Goal: Task Accomplishment & Management: Manage account settings

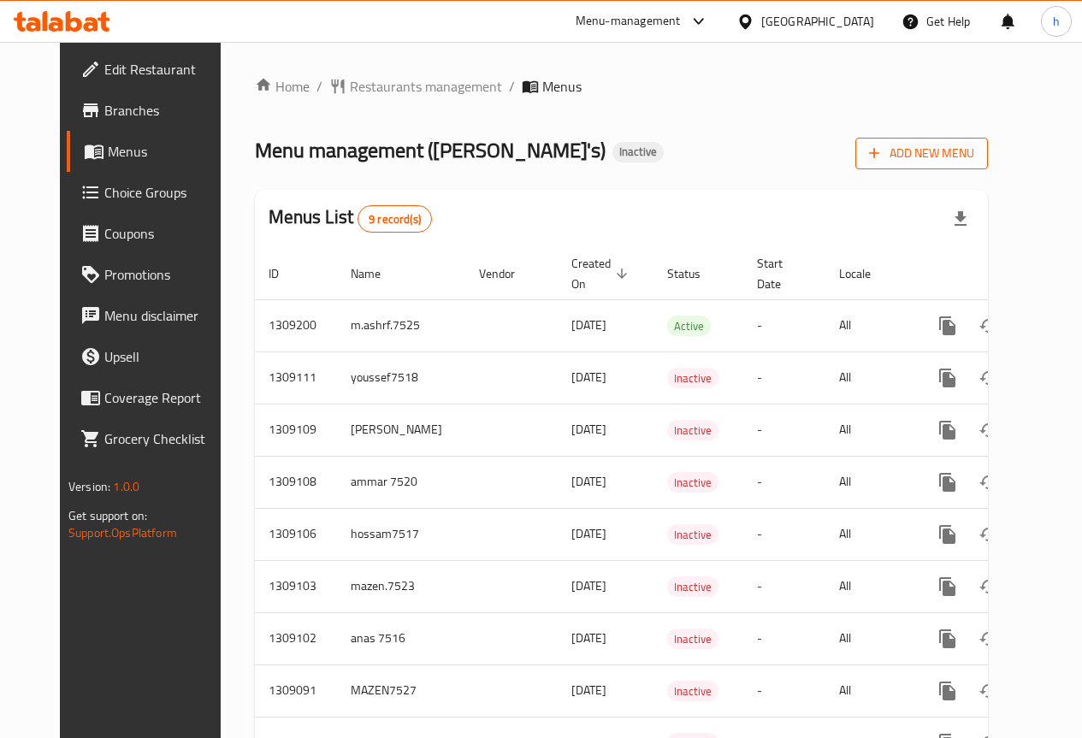
click at [975, 157] on span "Add New Menu" at bounding box center [921, 153] width 105 height 21
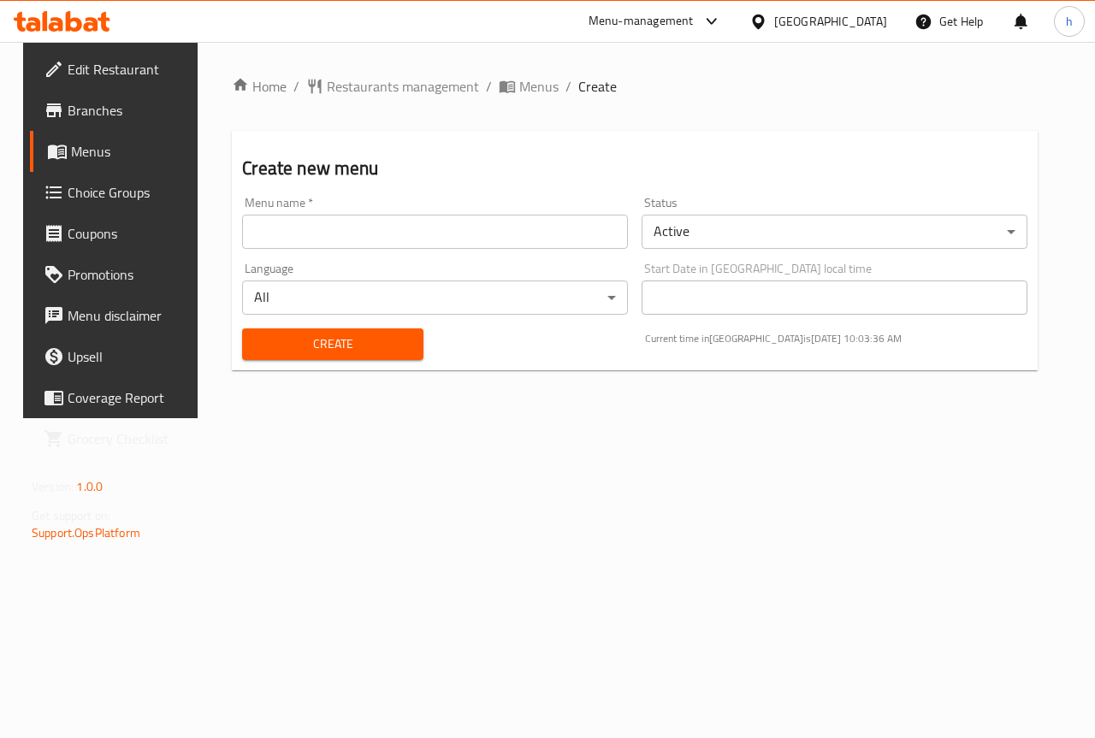
click at [482, 233] on input "text" at bounding box center [435, 232] width 386 height 34
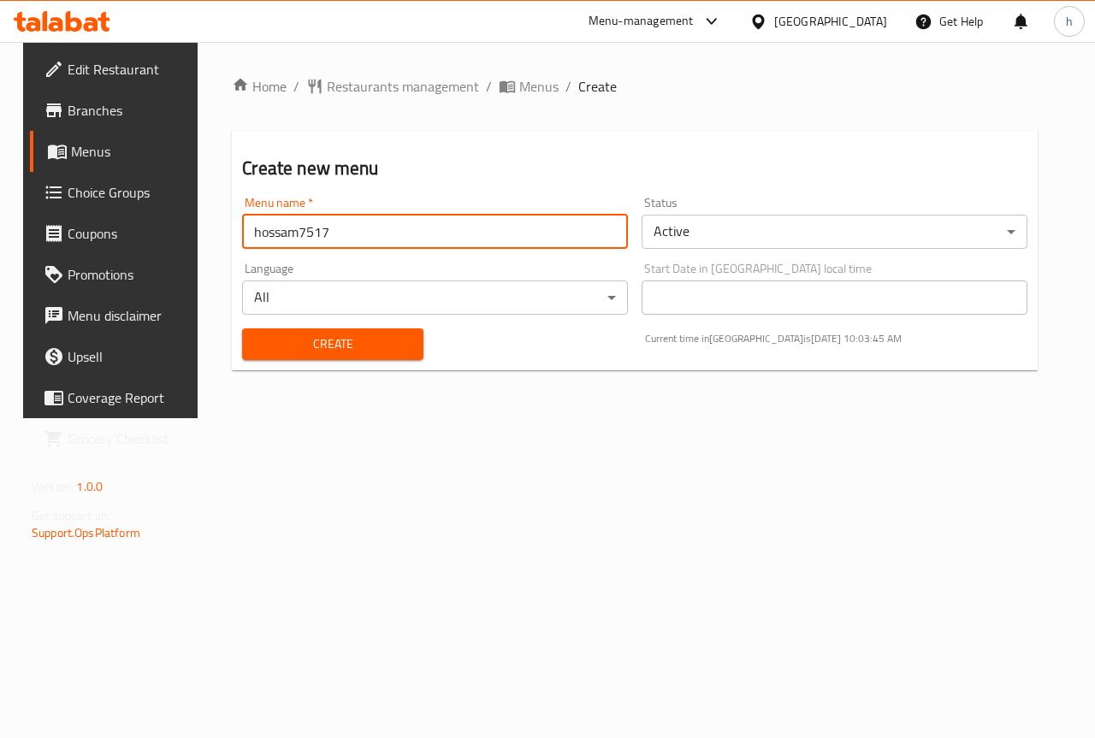
type input "hossam7517"
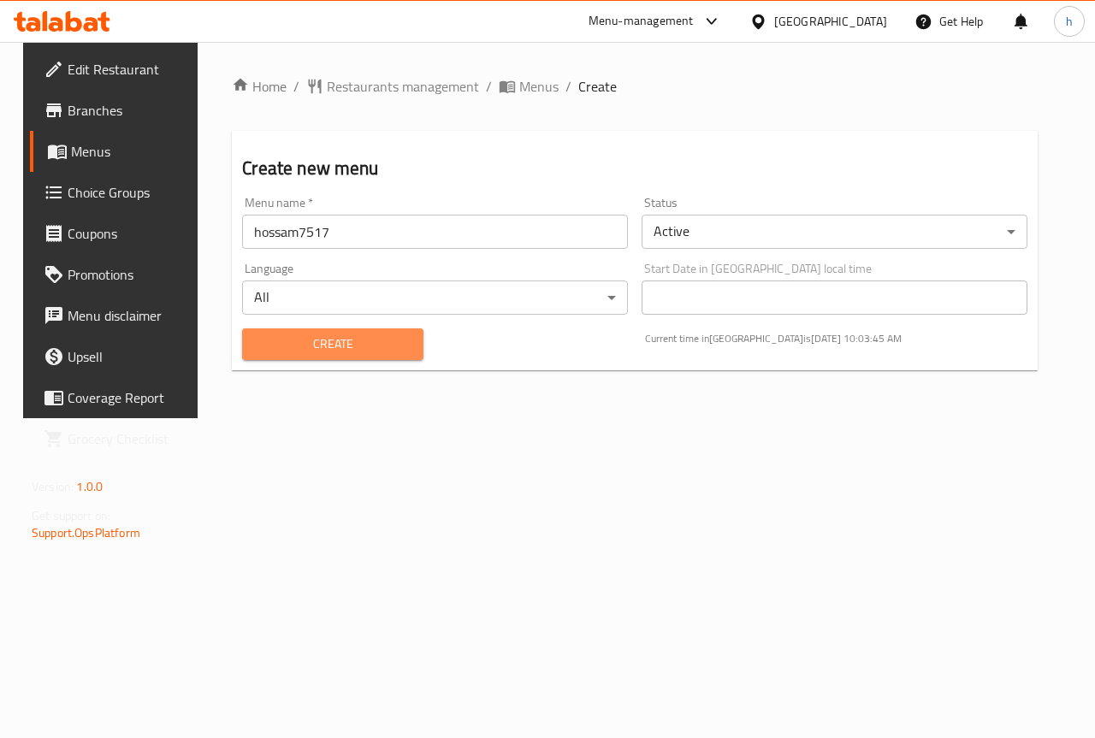
click at [339, 345] on span "Create" at bounding box center [332, 344] width 153 height 21
drag, startPoint x: 509, startPoint y: 92, endPoint x: 533, endPoint y: 125, distance: 41.1
click at [519, 92] on span "Menus" at bounding box center [538, 86] width 39 height 21
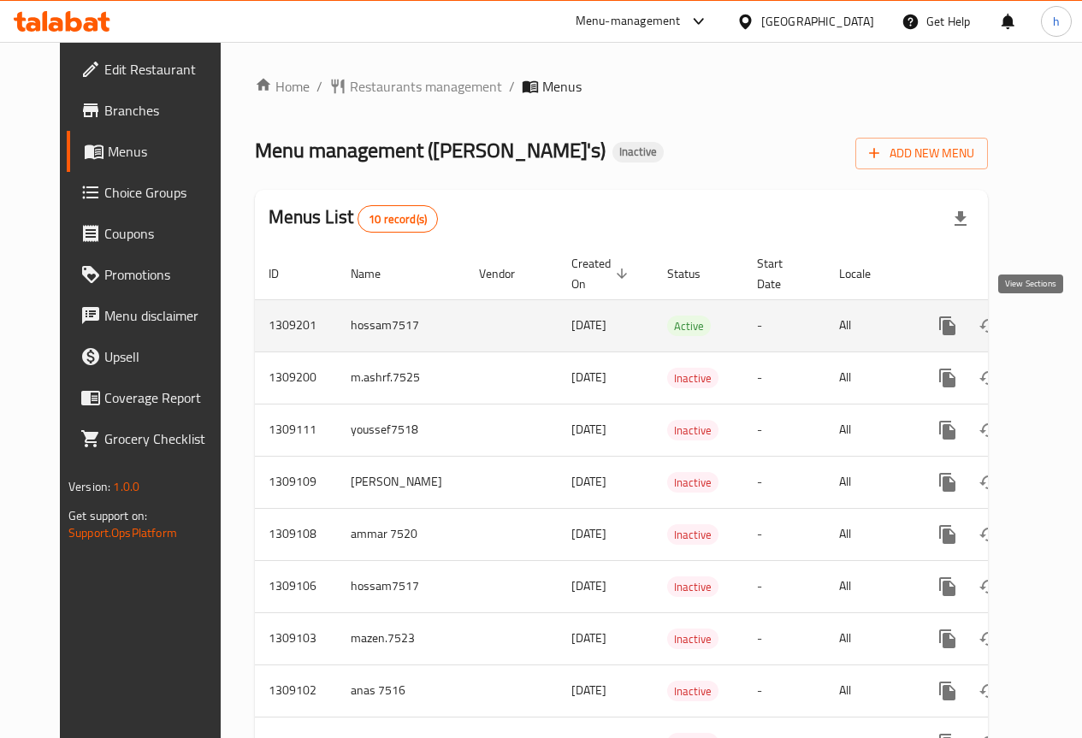
click at [1061, 334] on icon "enhanced table" at bounding box center [1071, 326] width 21 height 21
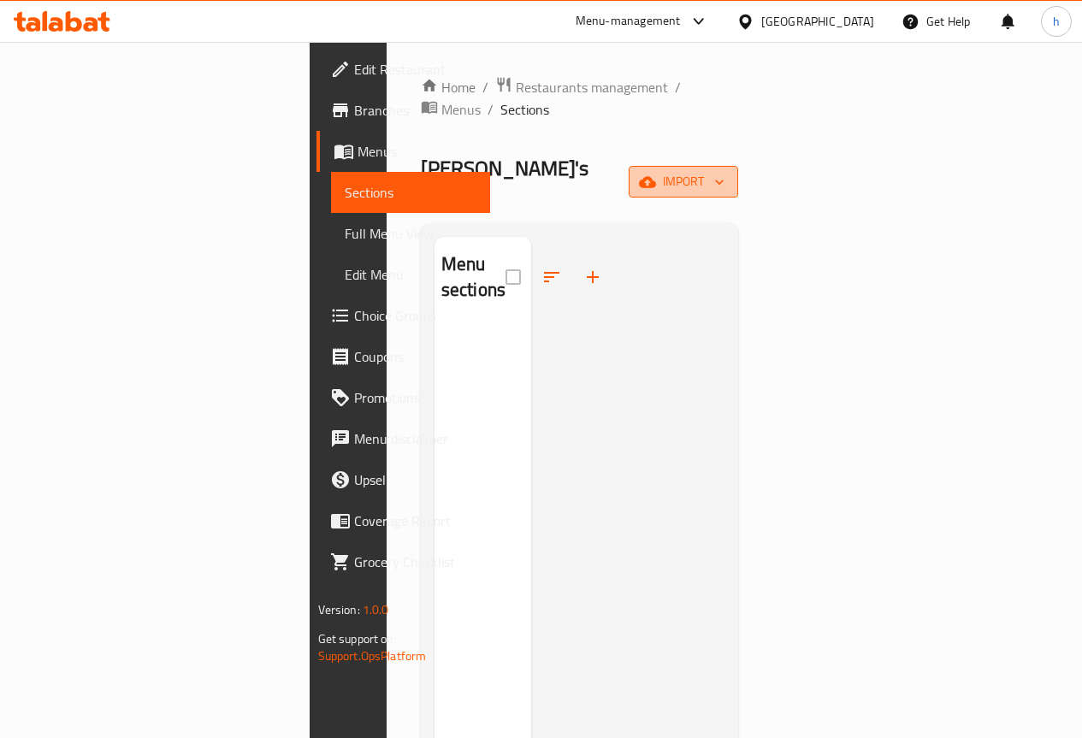
click at [725, 171] on span "import" at bounding box center [684, 181] width 82 height 21
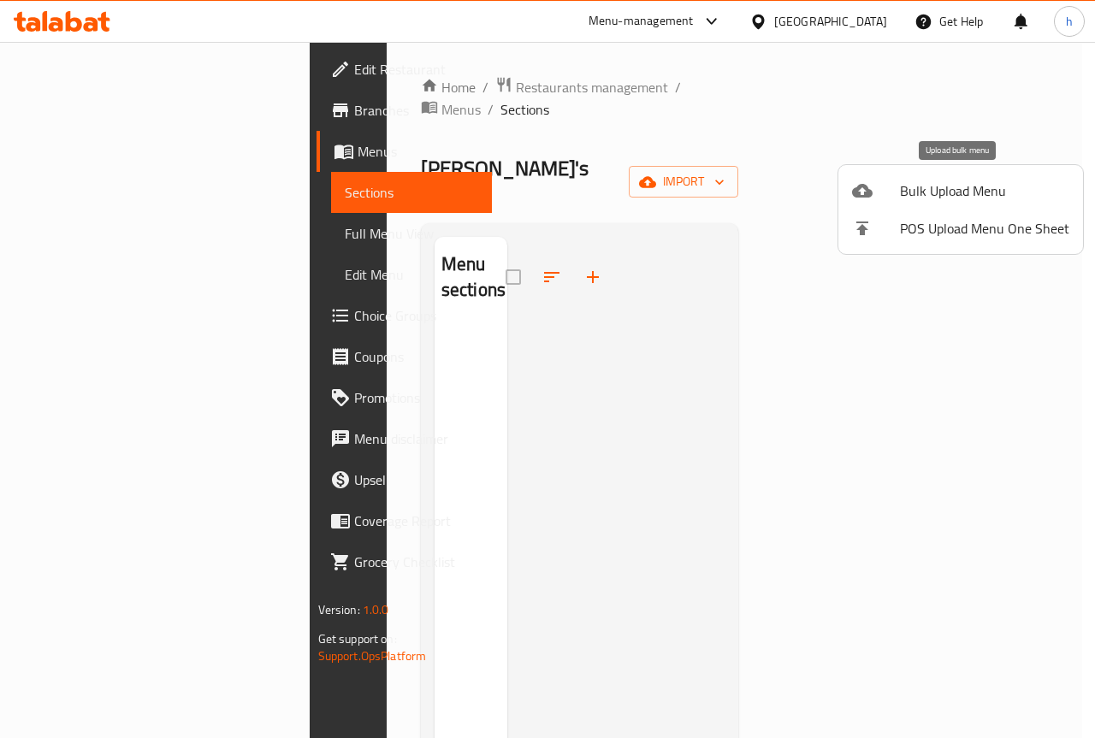
click at [914, 196] on span "Bulk Upload Menu" at bounding box center [984, 191] width 169 height 21
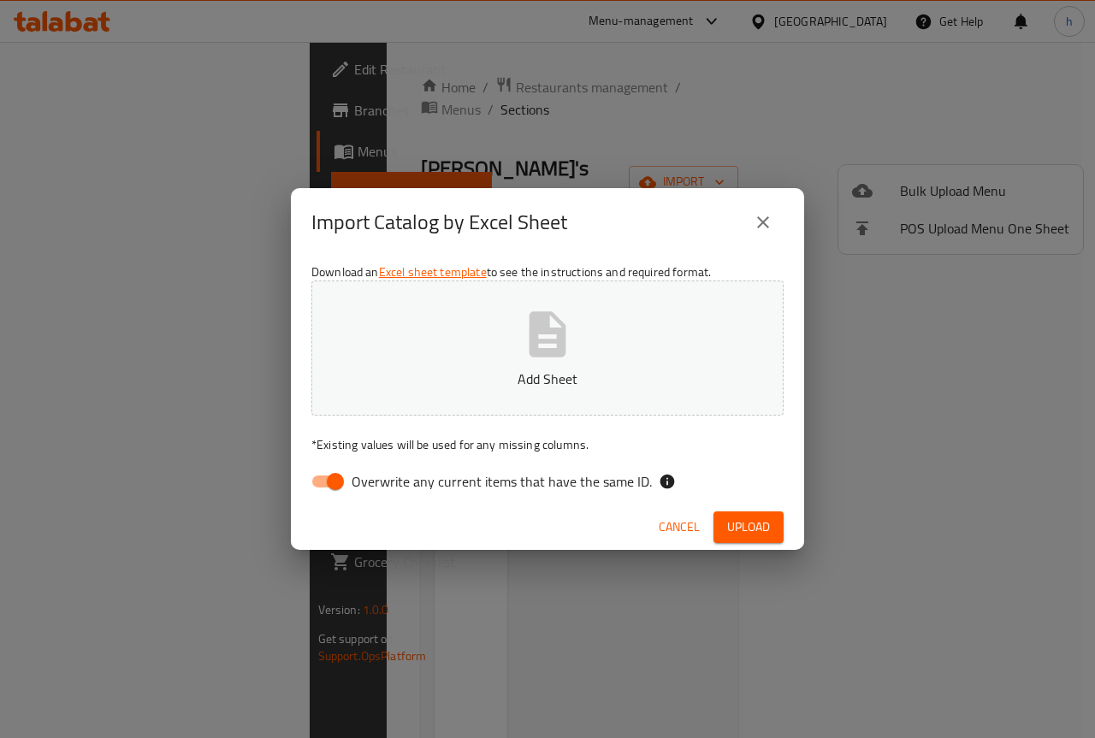
click at [351, 477] on input "Overwrite any current items that have the same ID." at bounding box center [336, 482] width 98 height 33
checkbox input "false"
click at [476, 383] on p "Add Sheet" at bounding box center [547, 379] width 419 height 21
click at [755, 534] on span "Upload" at bounding box center [748, 527] width 43 height 21
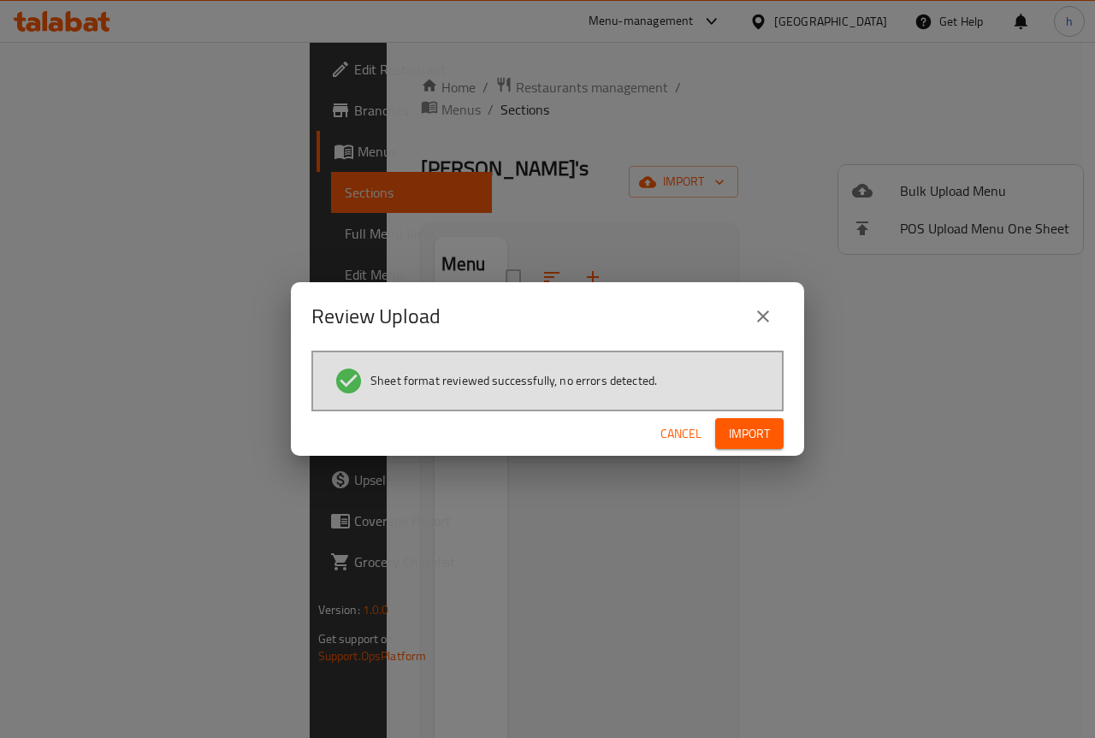
click at [743, 433] on span "Import" at bounding box center [749, 434] width 41 height 21
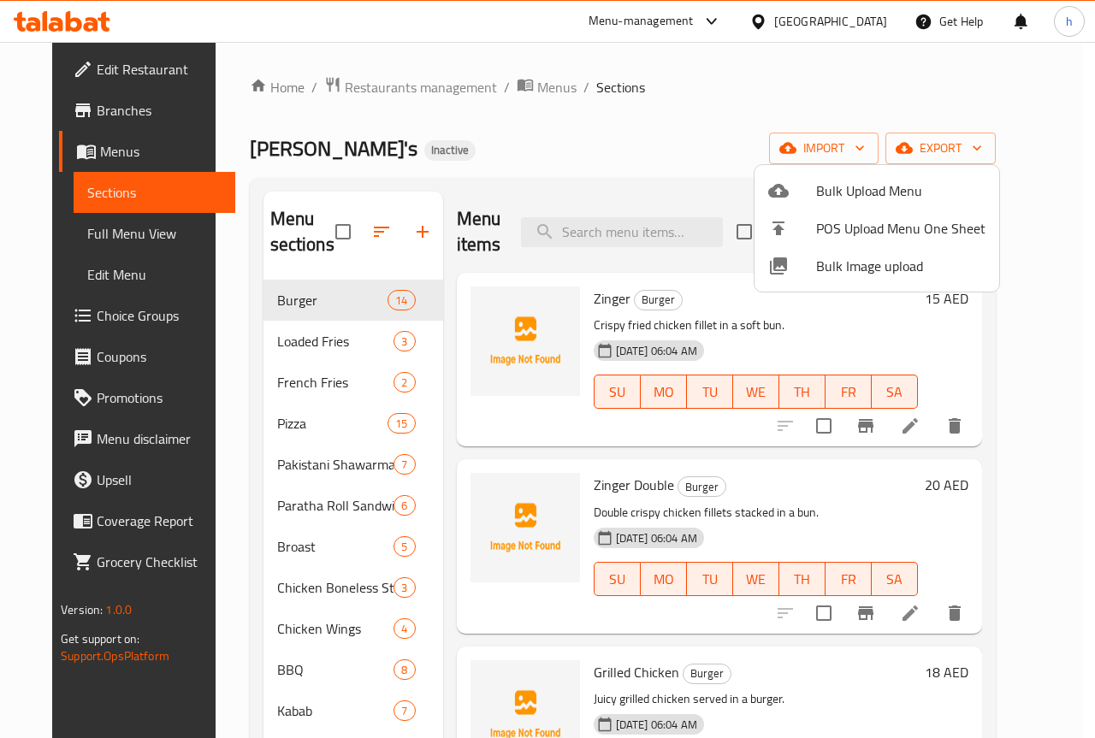
click at [686, 139] on div at bounding box center [547, 369] width 1095 height 738
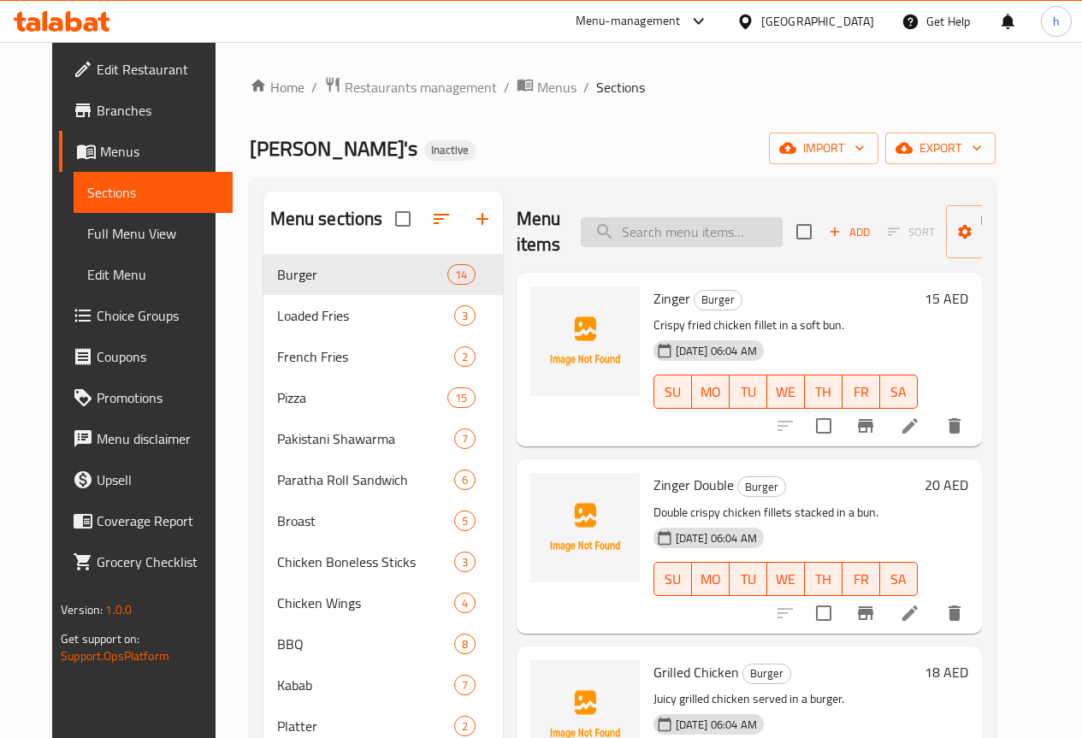
click at [625, 242] on input "search" at bounding box center [682, 232] width 202 height 30
paste input "CHICKEN TIKKA"
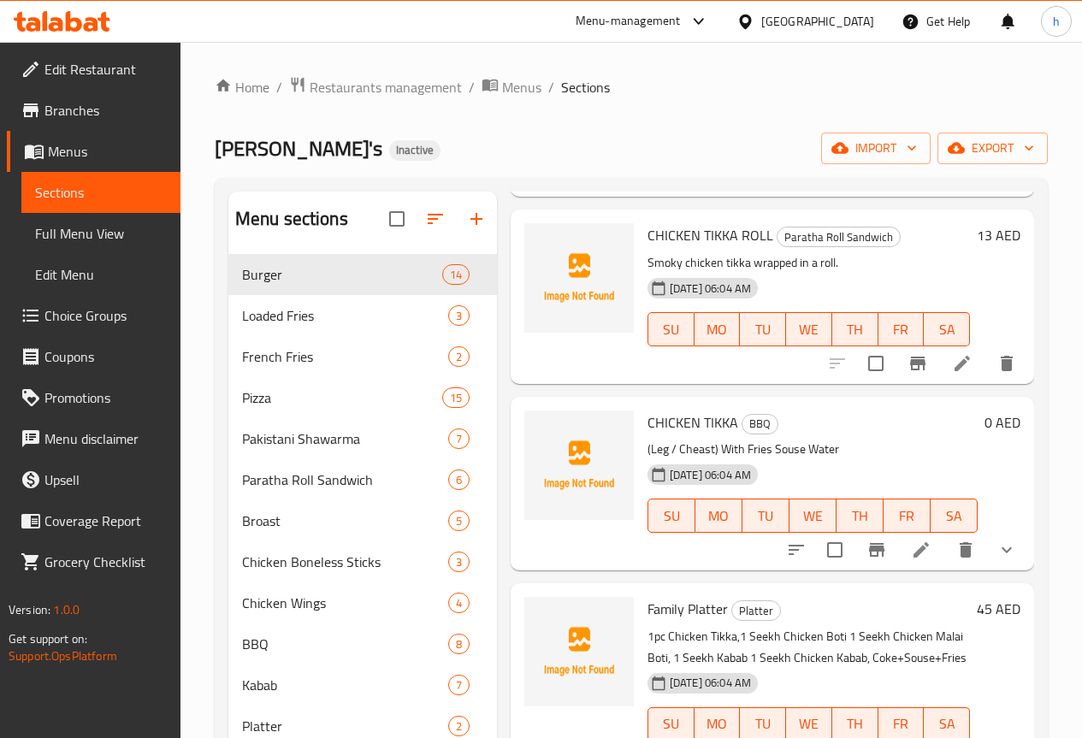
scroll to position [257, 0]
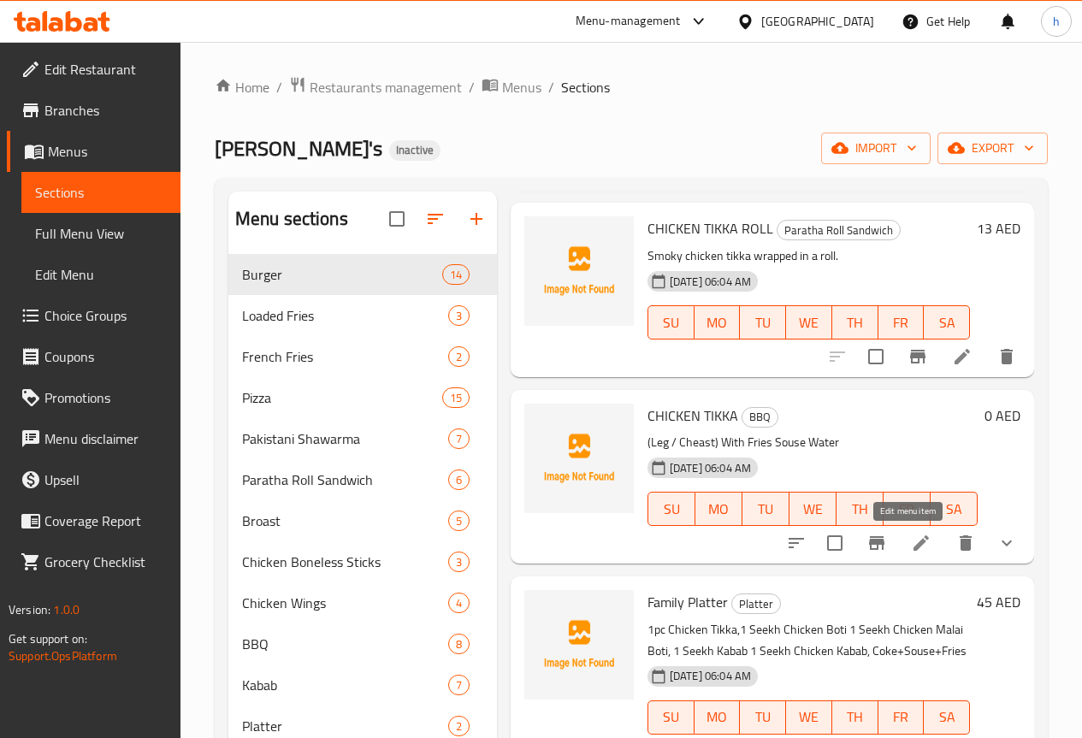
type input "CHICKEN TIKKA"
click at [911, 543] on icon at bounding box center [921, 543] width 21 height 21
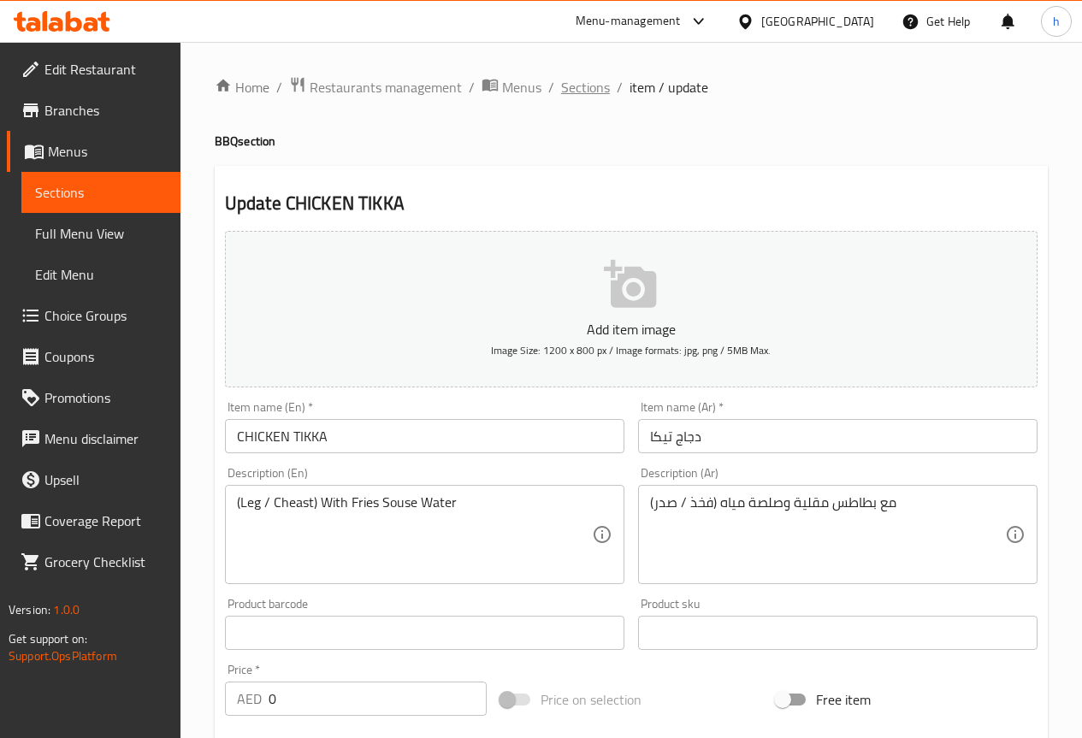
click at [594, 93] on span "Sections" at bounding box center [585, 87] width 49 height 21
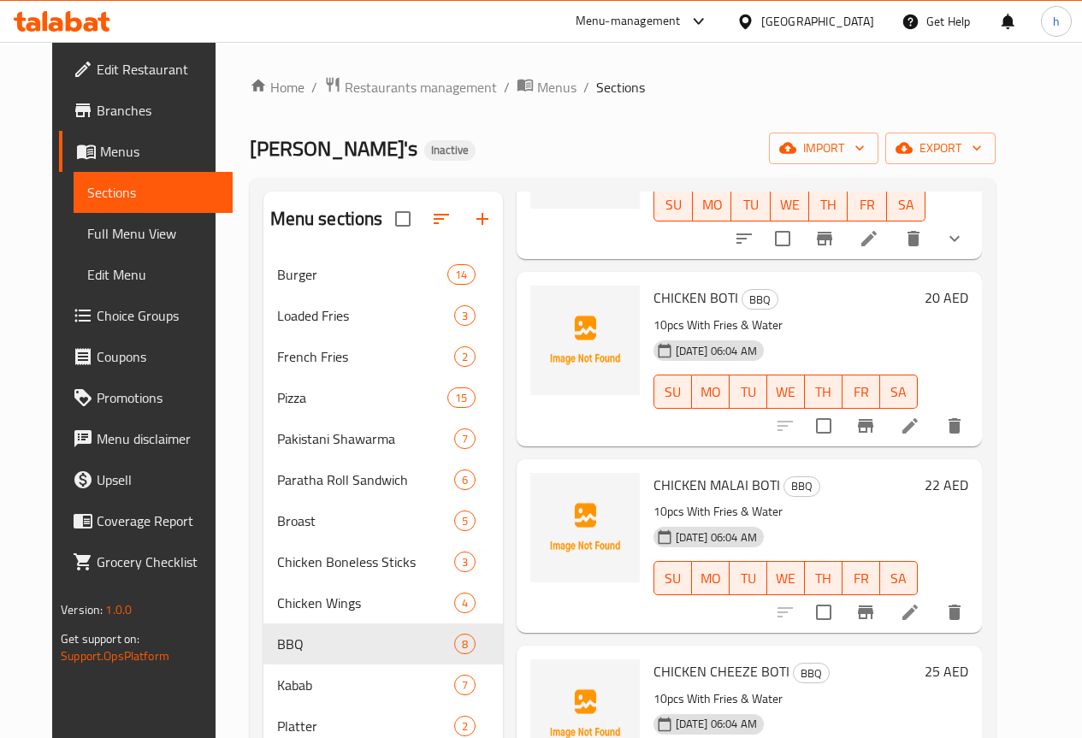
scroll to position [171, 0]
